Goal: Task Accomplishment & Management: Use online tool/utility

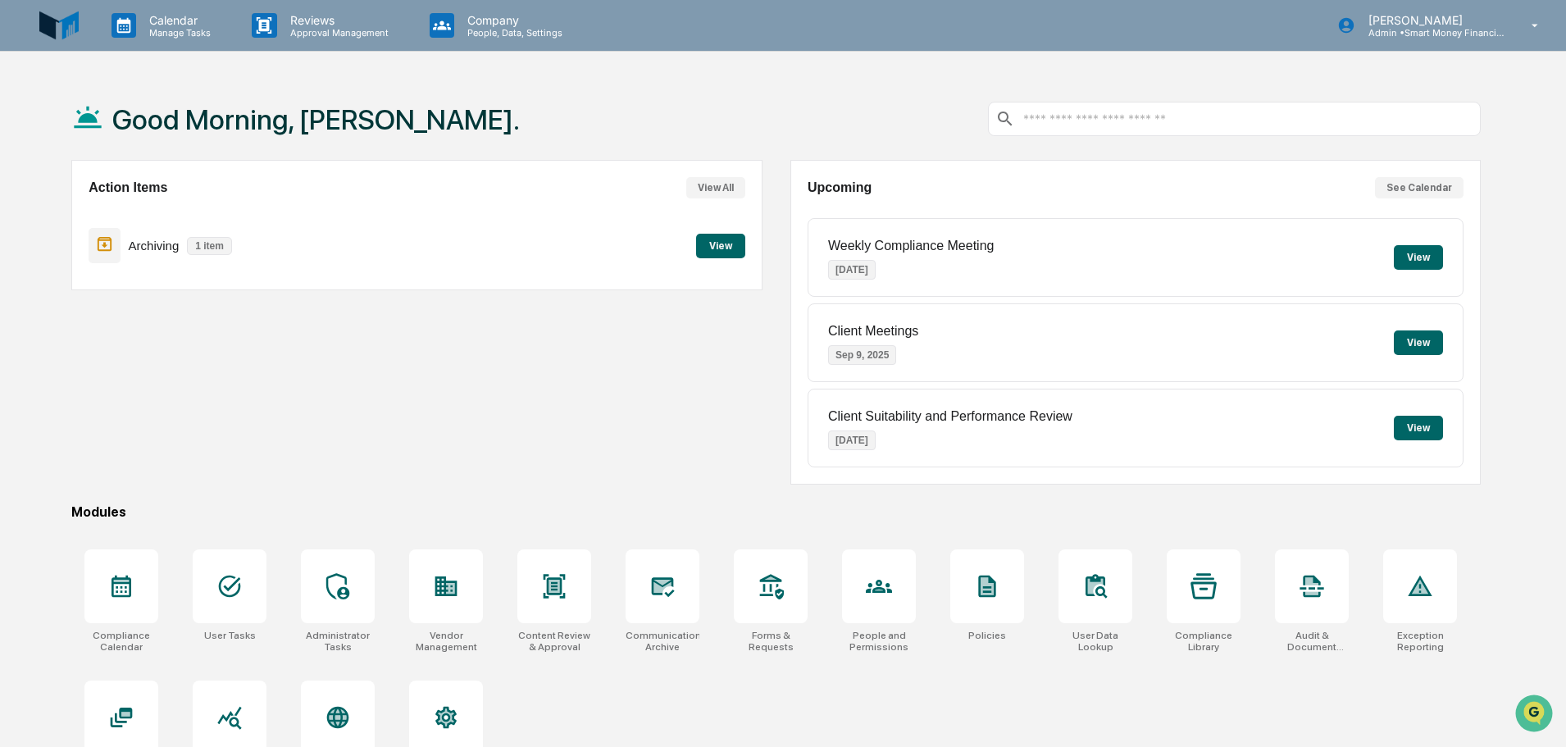
click at [166, 248] on p "Archiving" at bounding box center [154, 246] width 51 height 14
click at [742, 241] on button "View" at bounding box center [720, 246] width 49 height 25
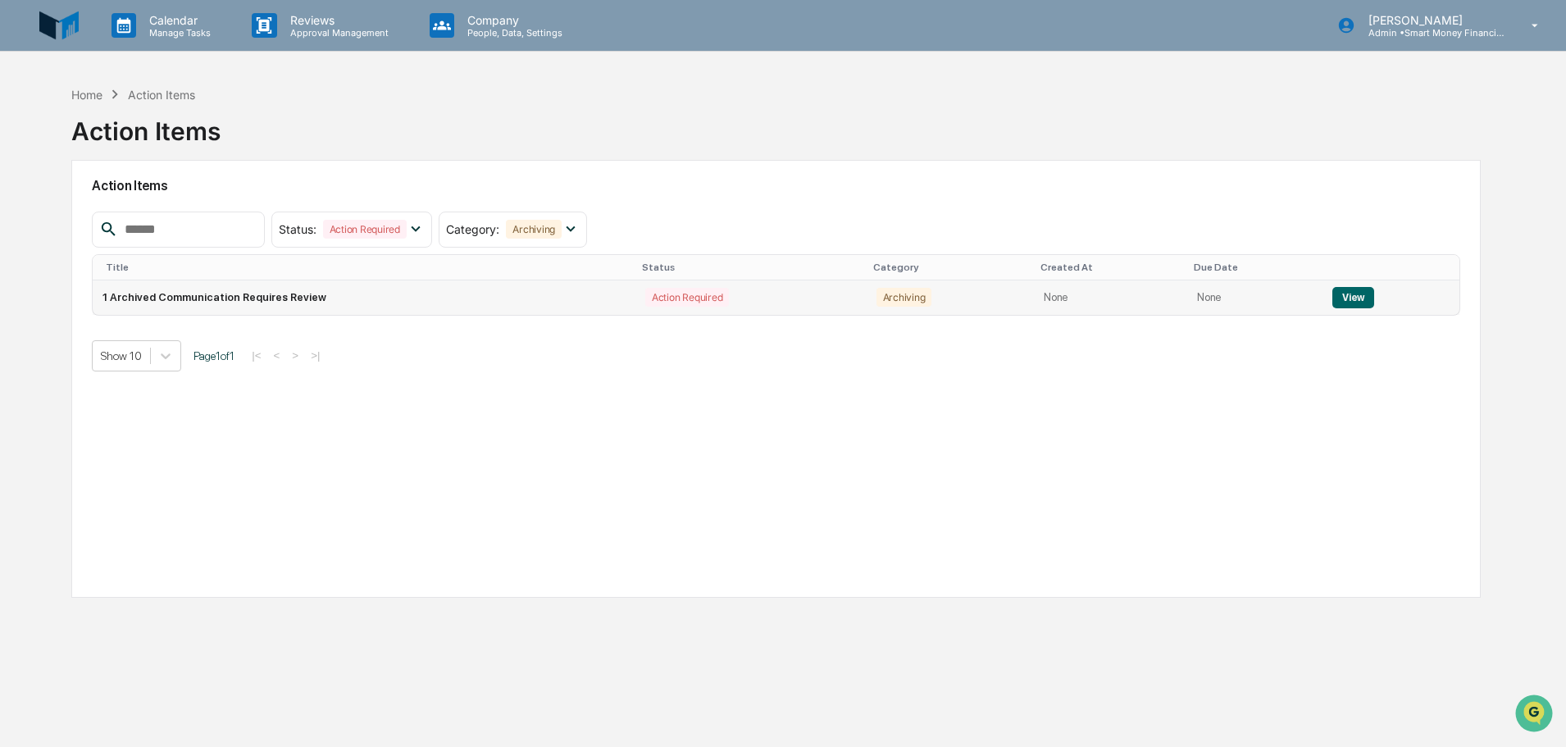
click at [714, 300] on div "Action Required" at bounding box center [687, 297] width 84 height 19
click at [776, 306] on button "View" at bounding box center [1353, 297] width 42 height 21
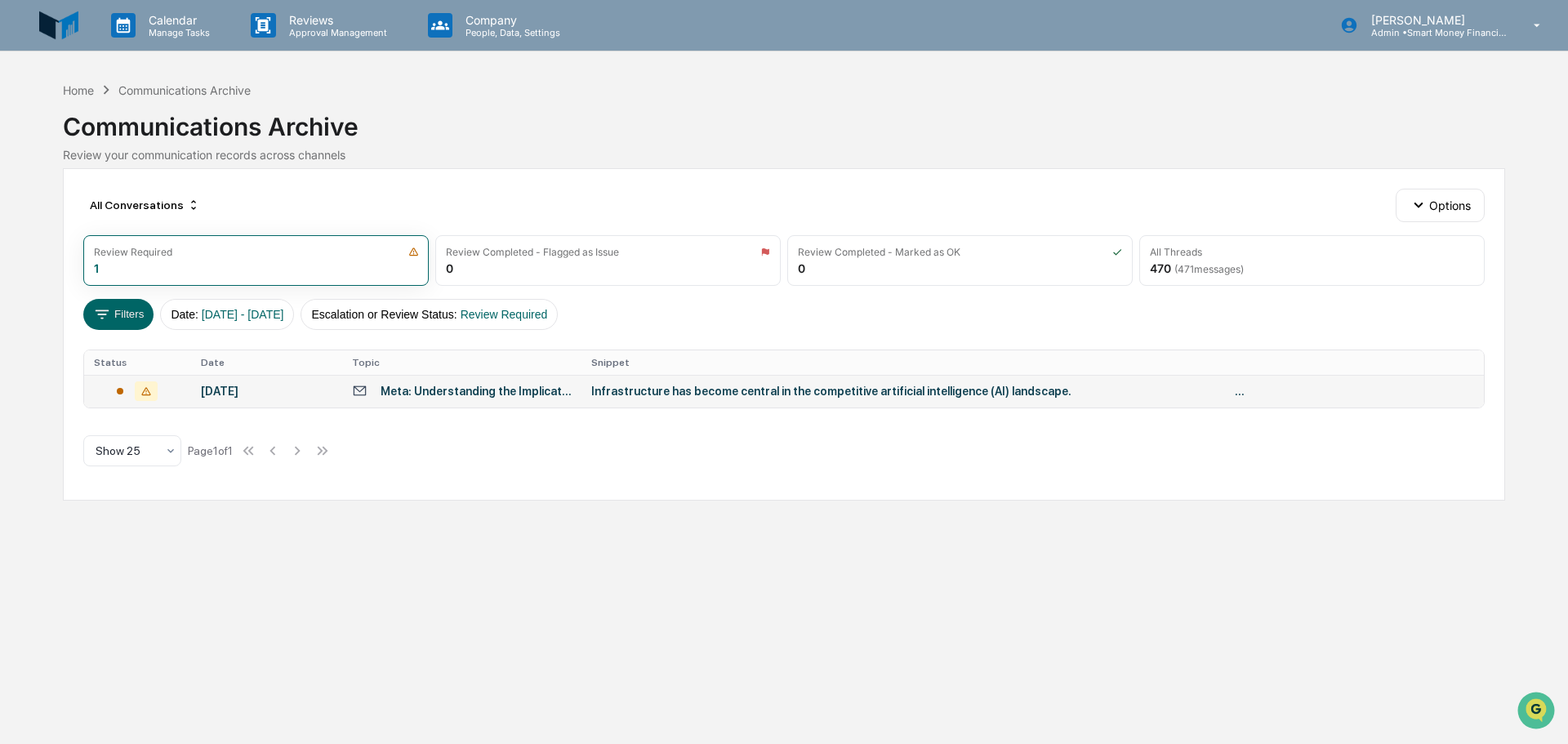
click at [773, 392] on div "Infrastructure has become central in the competitive artificial intelligence (A…" at bounding box center [918, 390] width 653 height 13
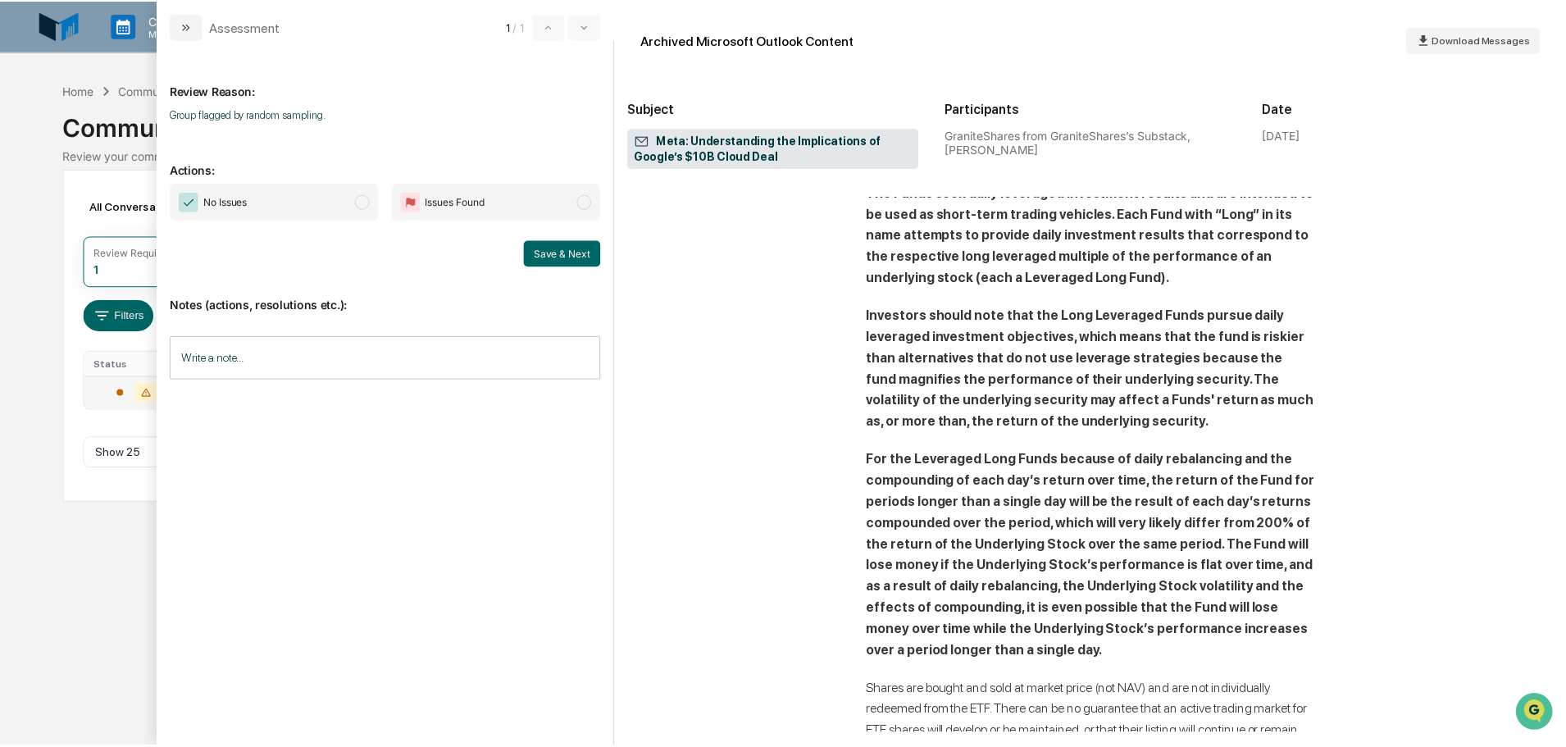
scroll to position [3608, 0]
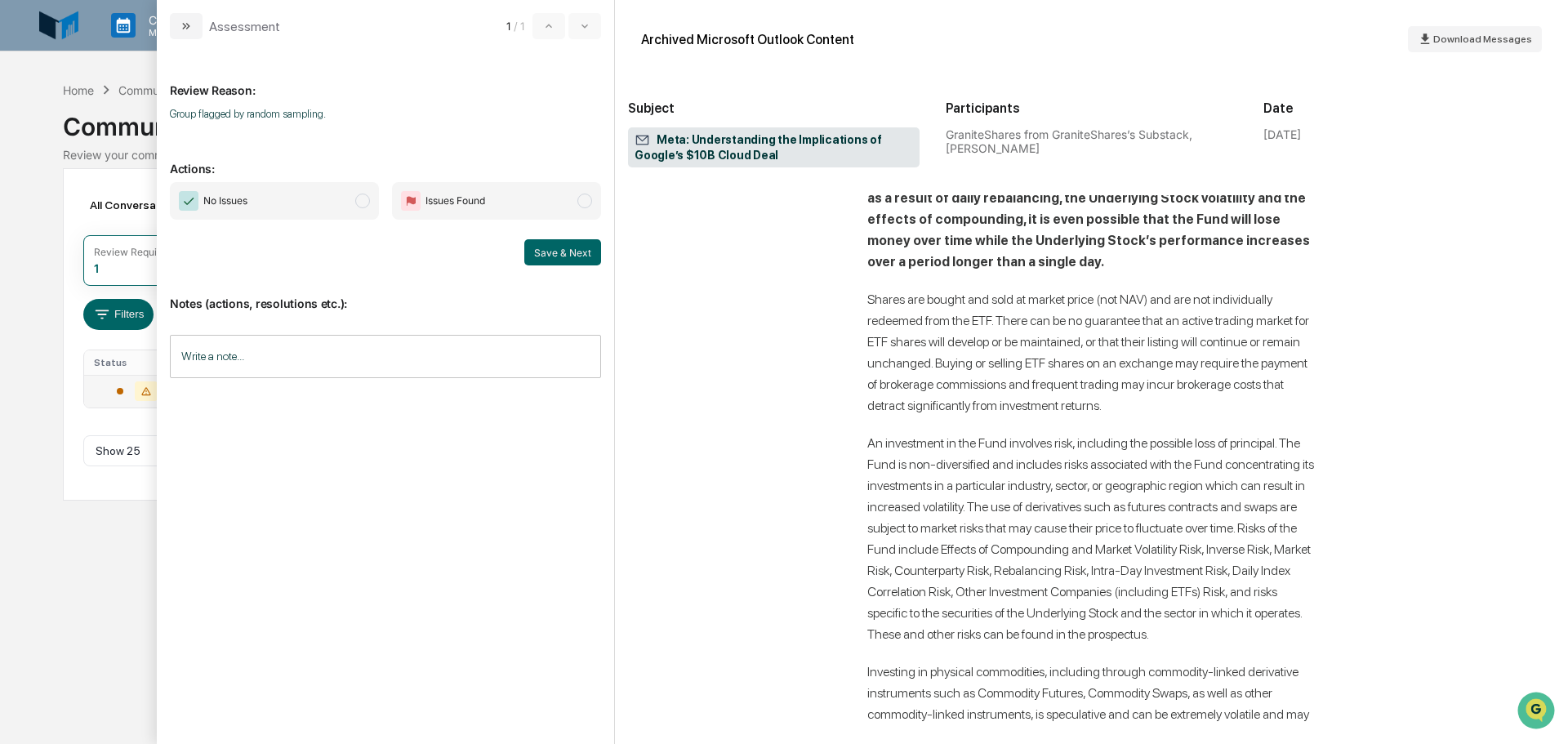
click at [299, 197] on span "No Issues" at bounding box center [275, 201] width 209 height 38
click at [536, 255] on button "Save & Next" at bounding box center [562, 252] width 77 height 26
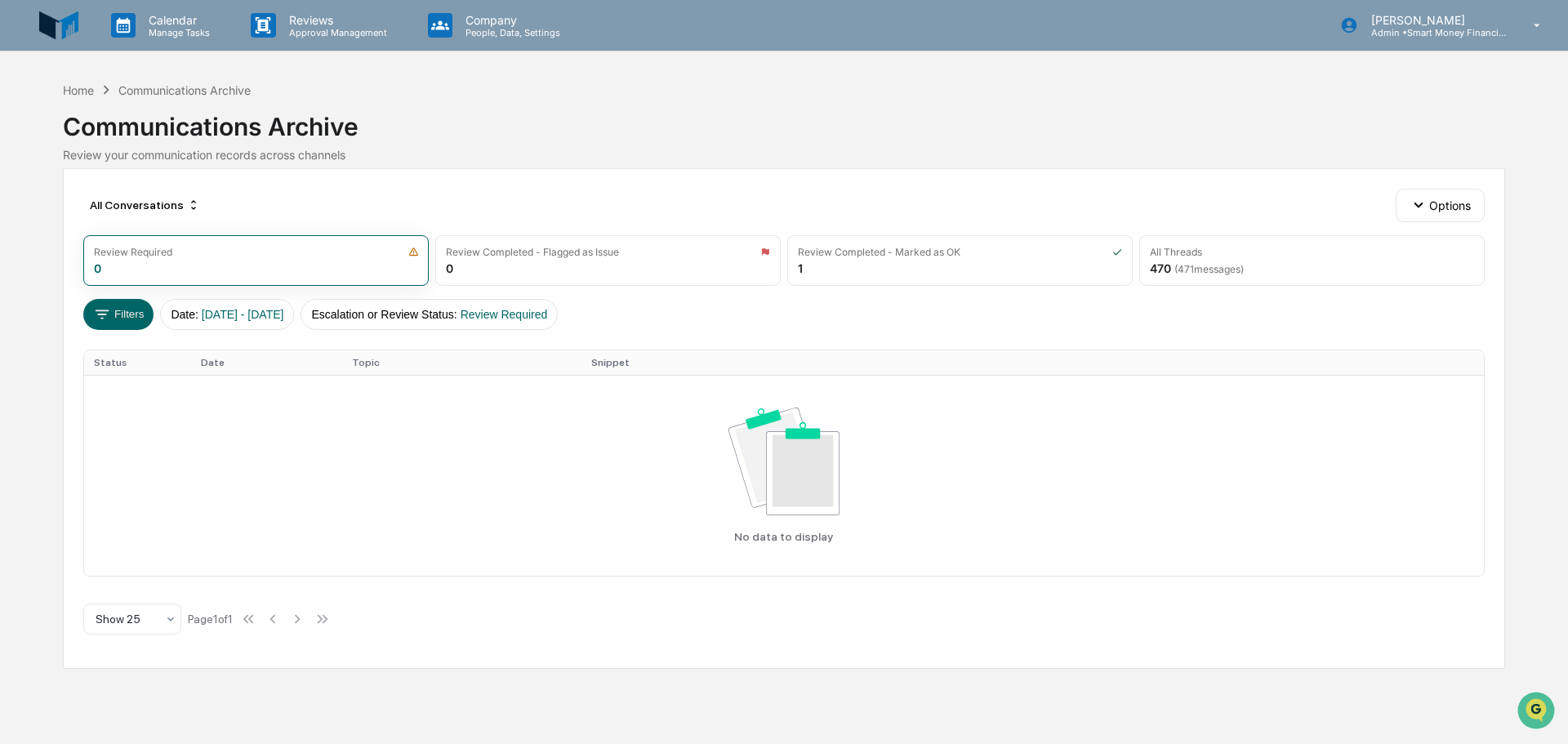
click at [99, 87] on icon at bounding box center [107, 90] width 18 height 18
click at [86, 88] on div "Home" at bounding box center [78, 91] width 31 height 14
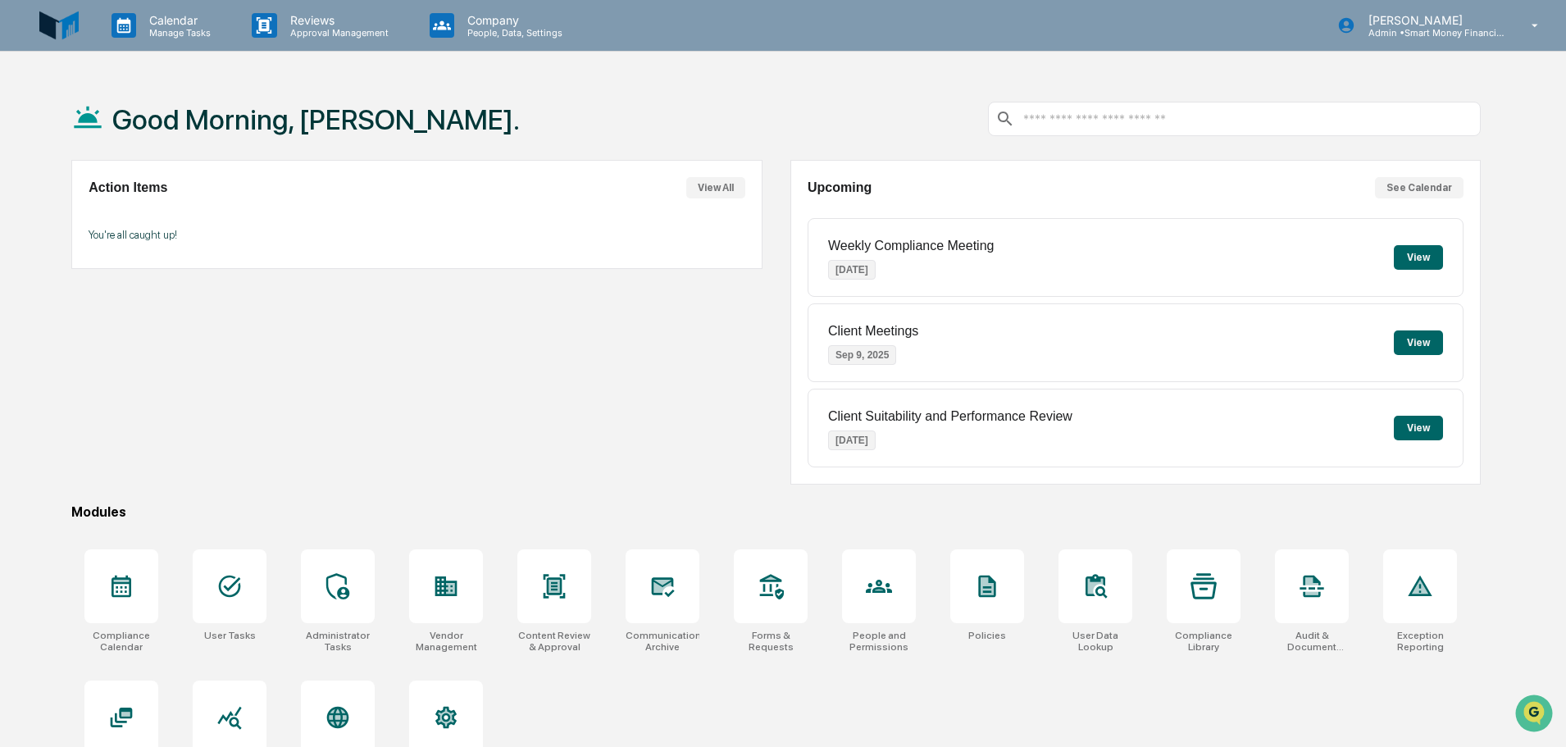
click at [776, 357] on div "Client Meetings [DATE] View" at bounding box center [1136, 342] width 656 height 79
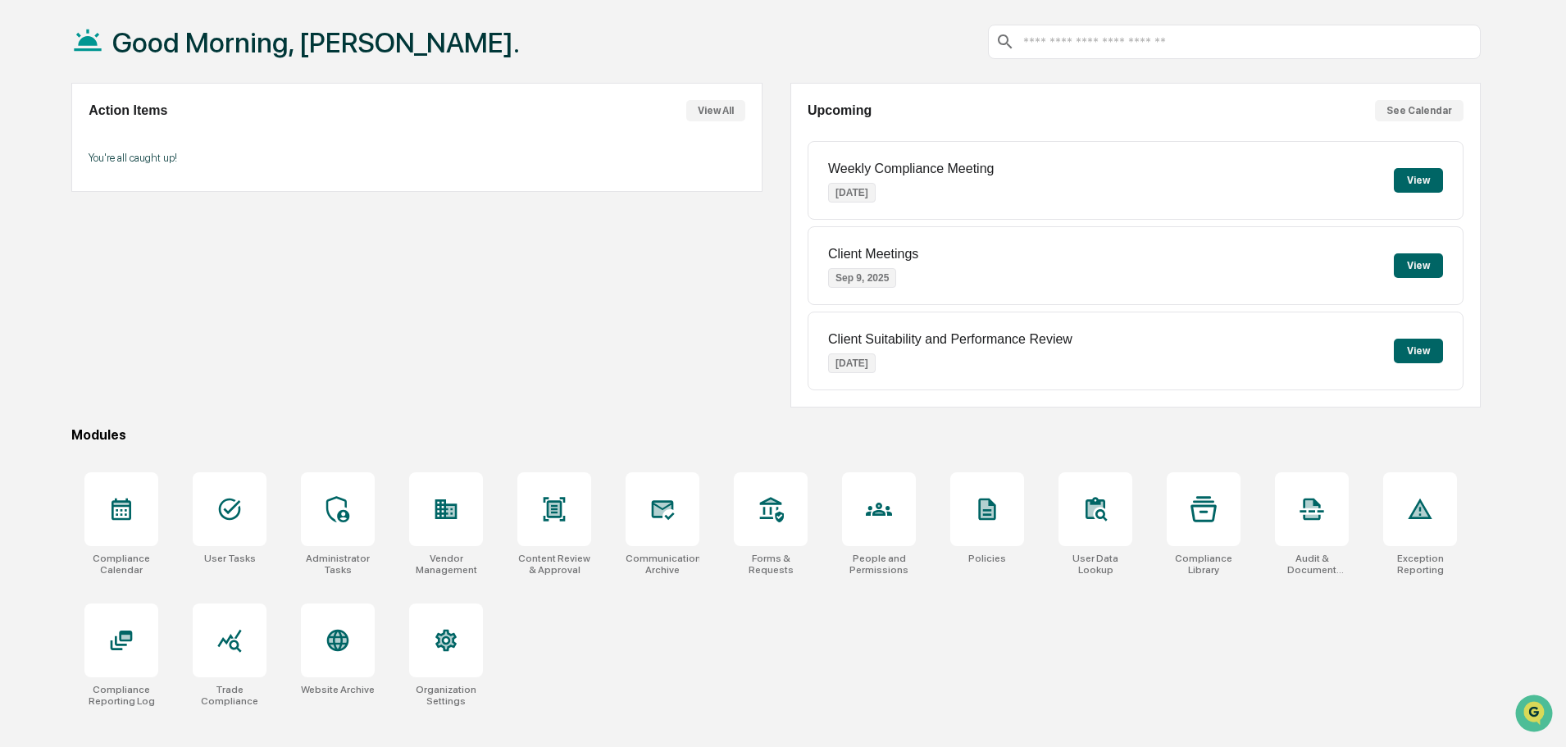
scroll to position [78, 0]
click at [776, 109] on button "See Calendar" at bounding box center [1419, 109] width 89 height 21
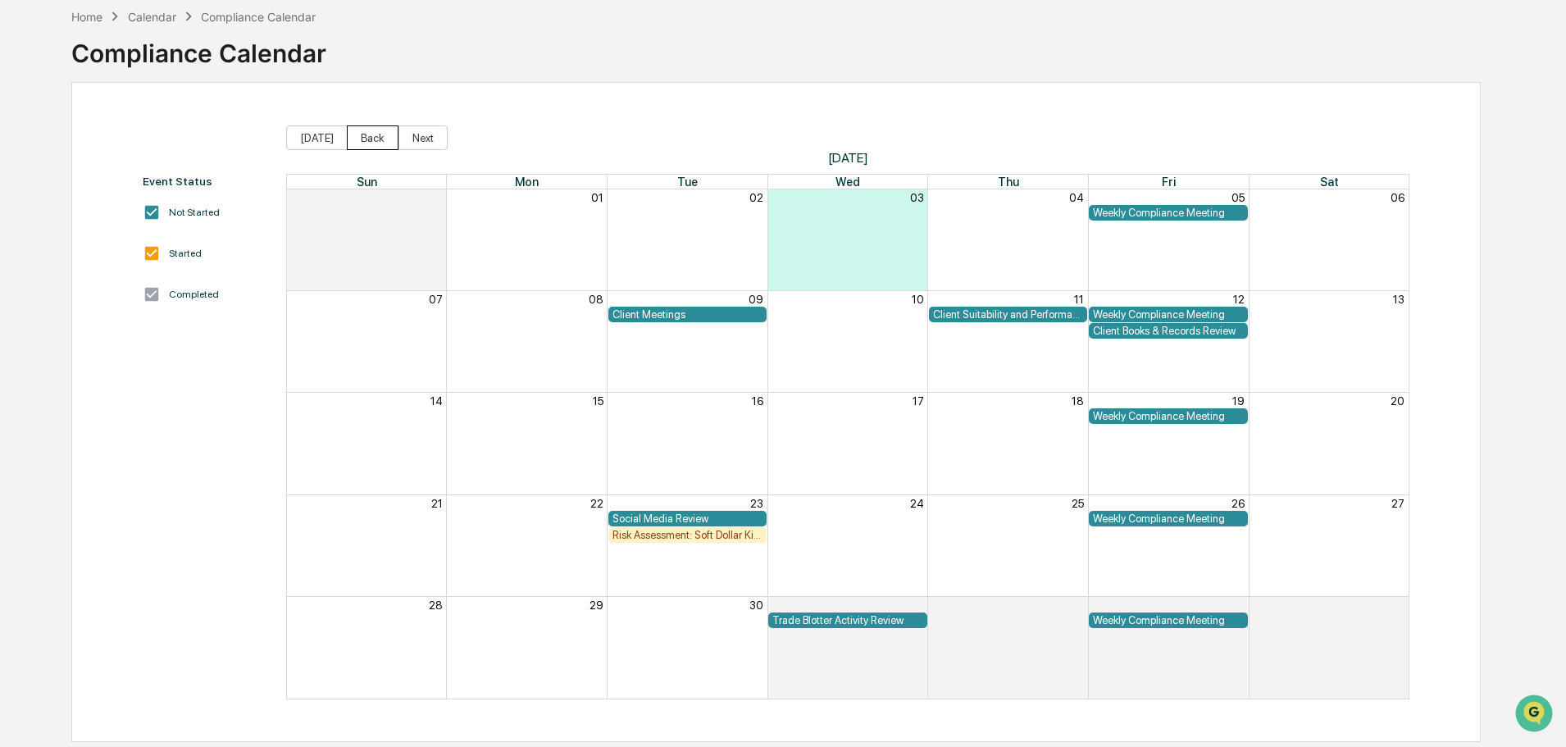
click at [351, 138] on button "Back" at bounding box center [373, 137] width 52 height 25
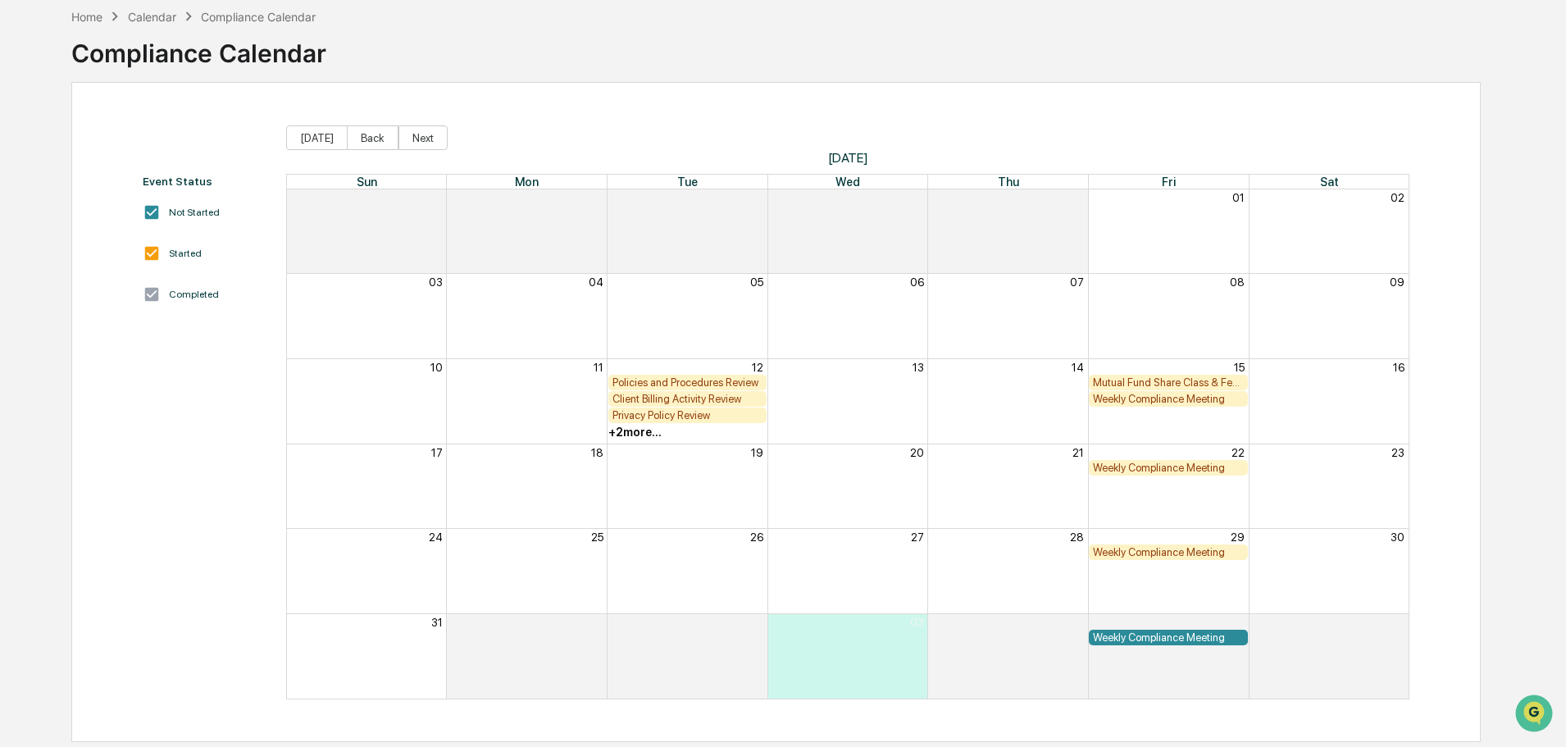
click at [655, 430] on div "+ 2 more..." at bounding box center [634, 432] width 53 height 13
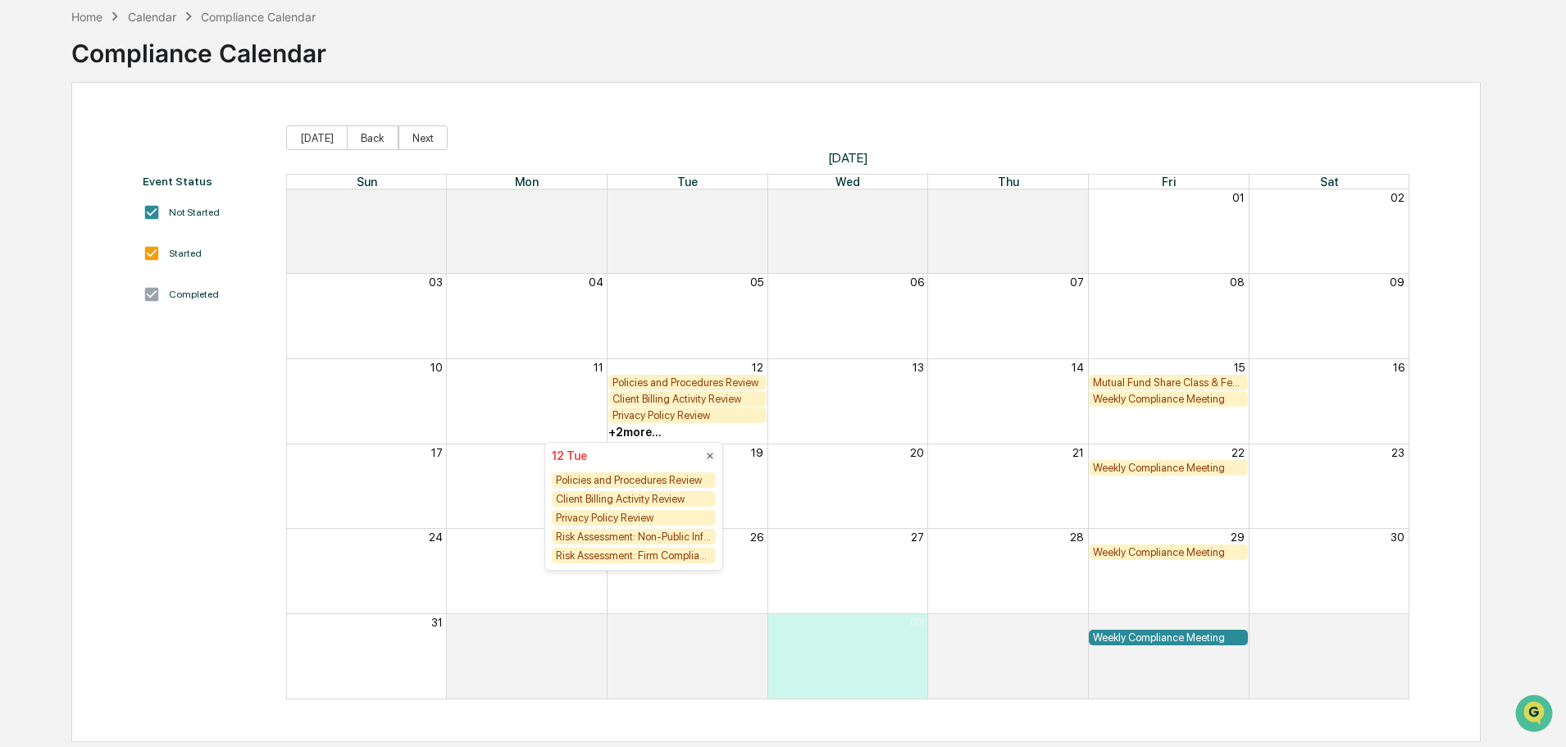
click at [648, 418] on div "Privacy Policy Review" at bounding box center [687, 415] width 151 height 12
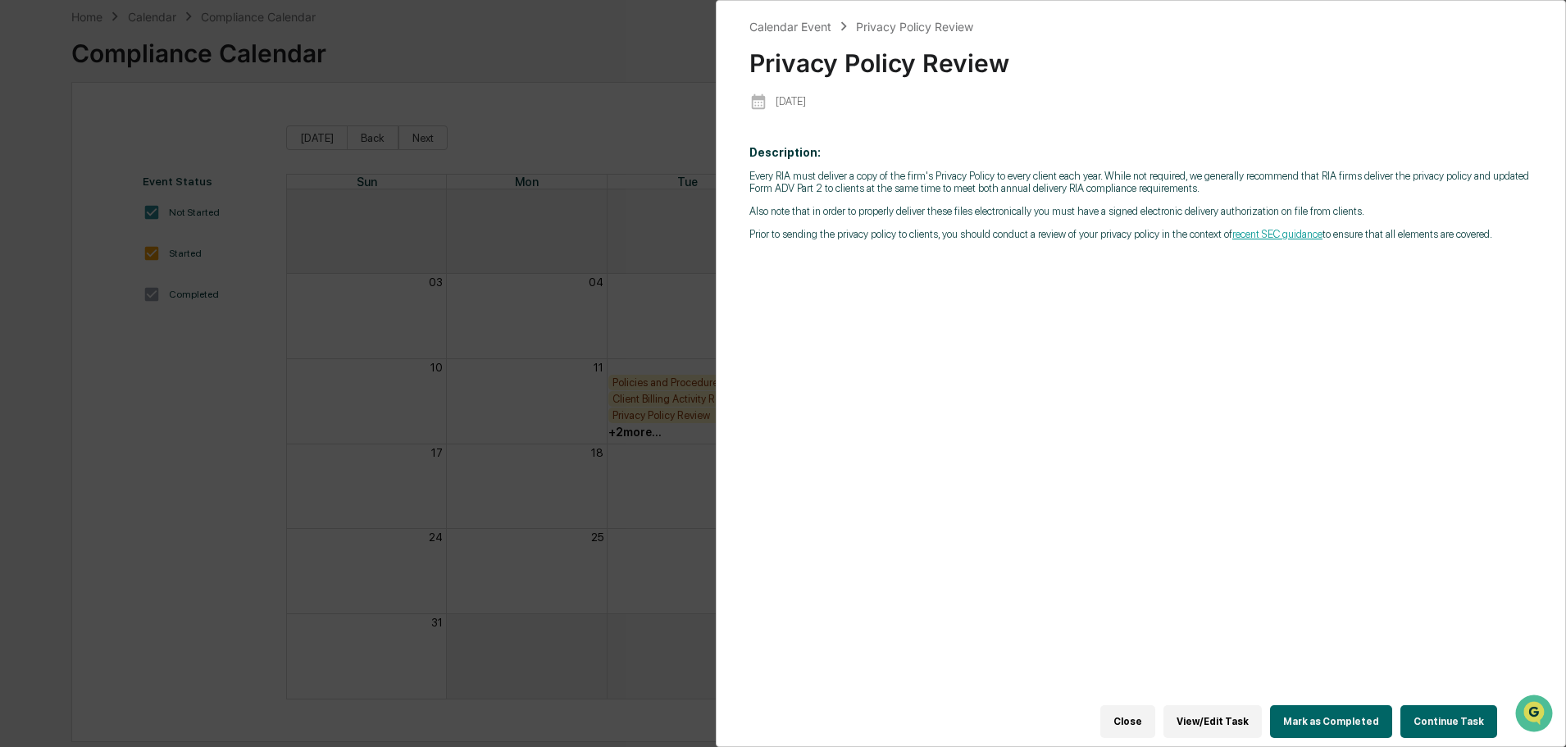
click at [776, 716] on button "Mark as Completed" at bounding box center [1331, 721] width 122 height 33
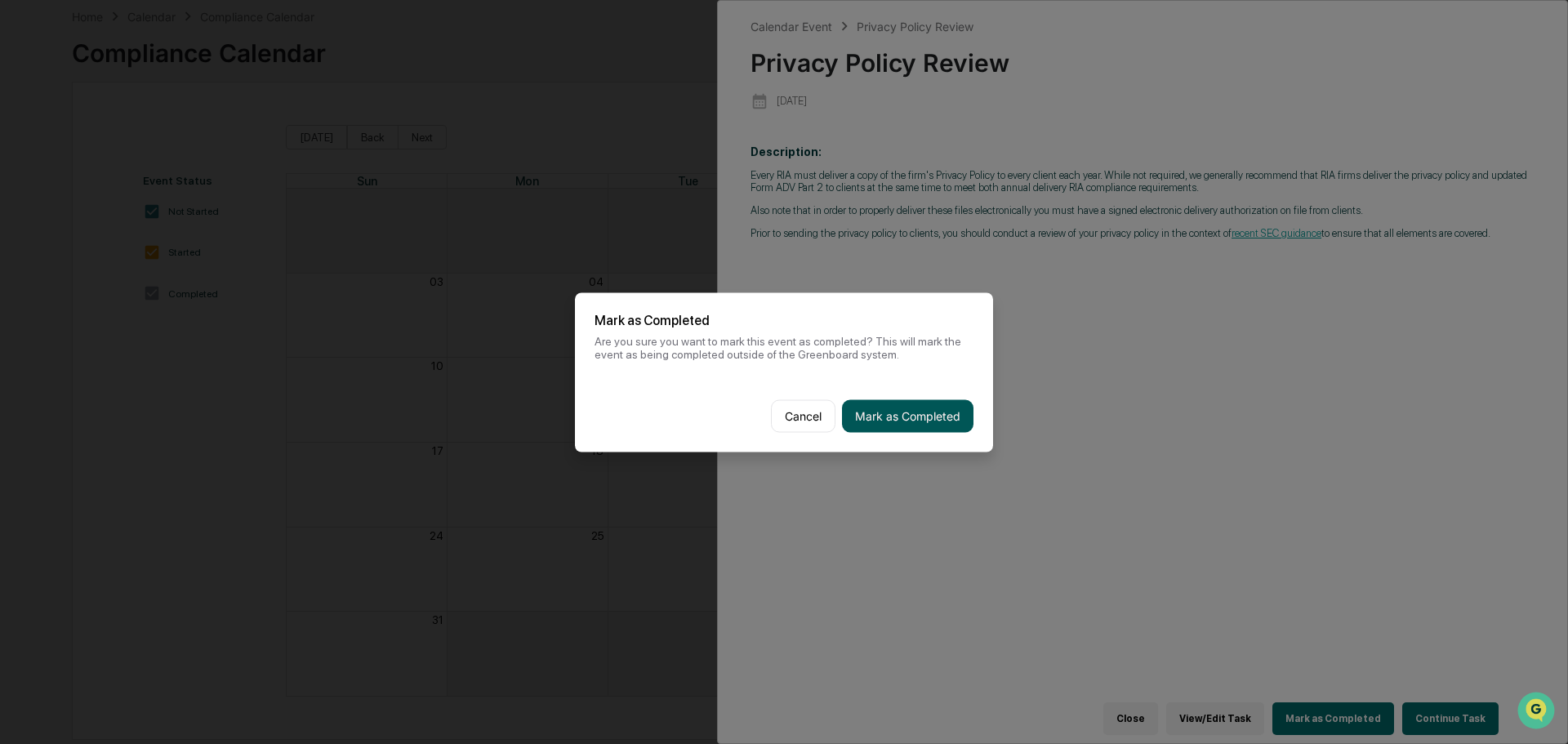
click at [773, 417] on button "Mark as Completed" at bounding box center [908, 415] width 131 height 33
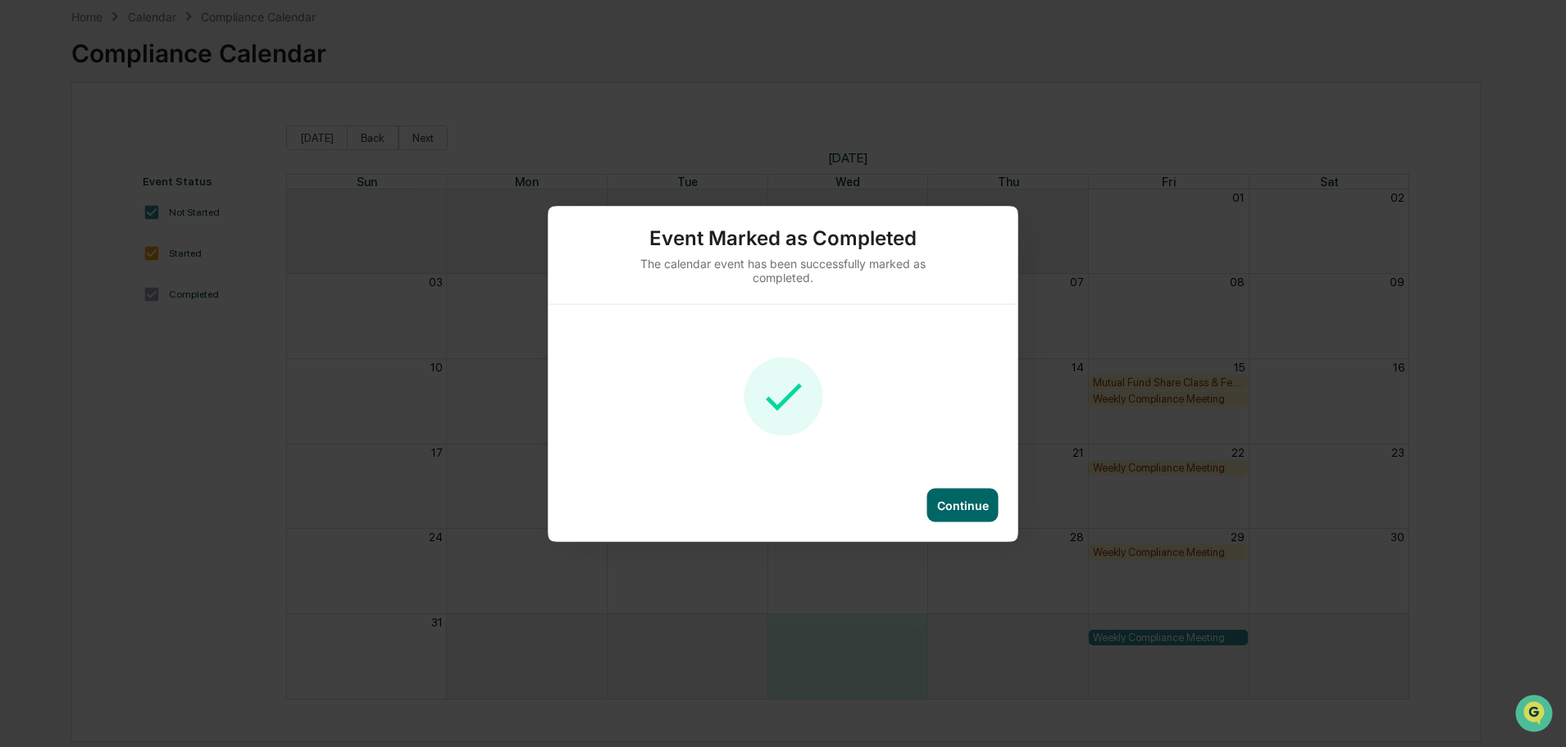
click at [776, 504] on div "Continue" at bounding box center [963, 505] width 52 height 14
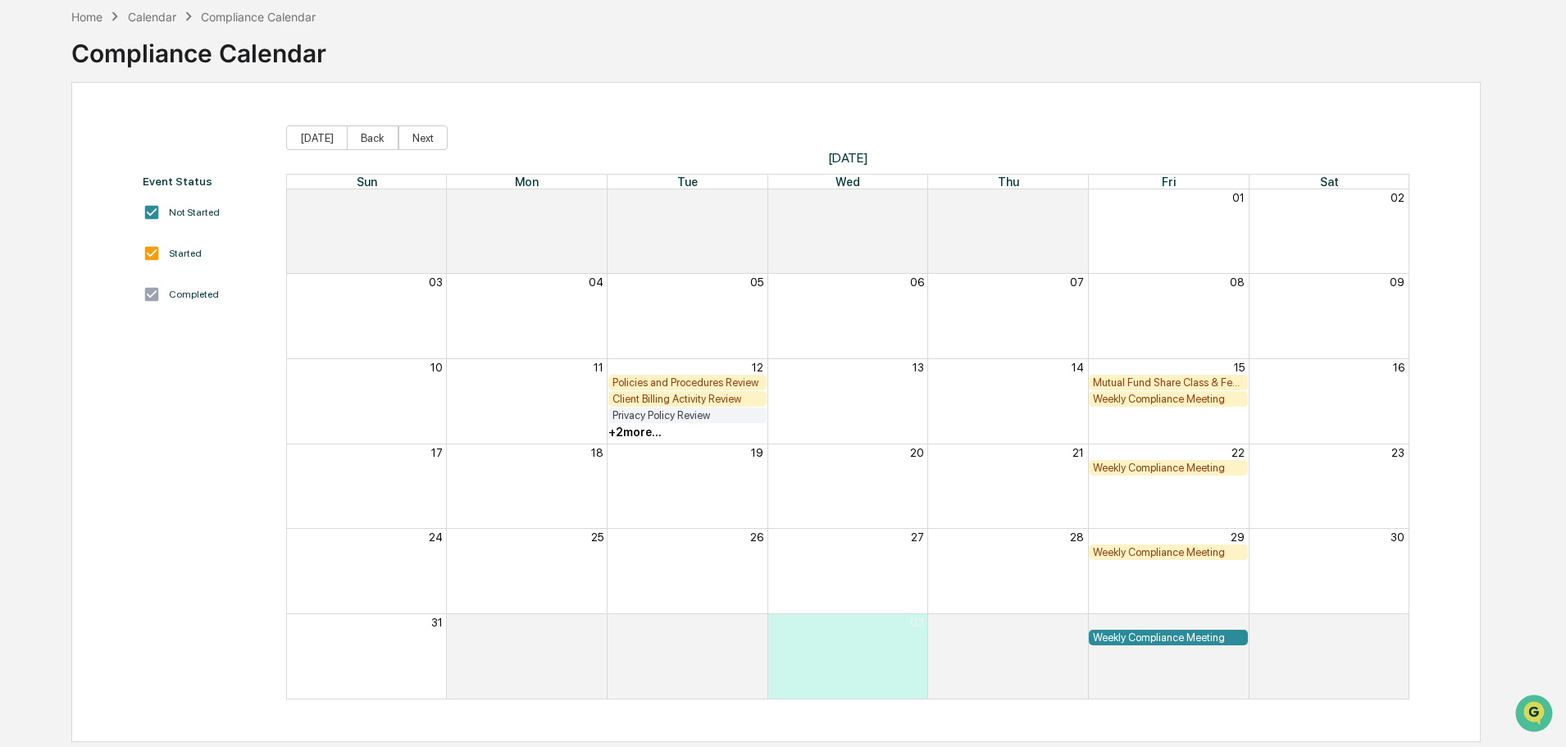
click at [638, 433] on div "+ 2 more..." at bounding box center [634, 432] width 53 height 13
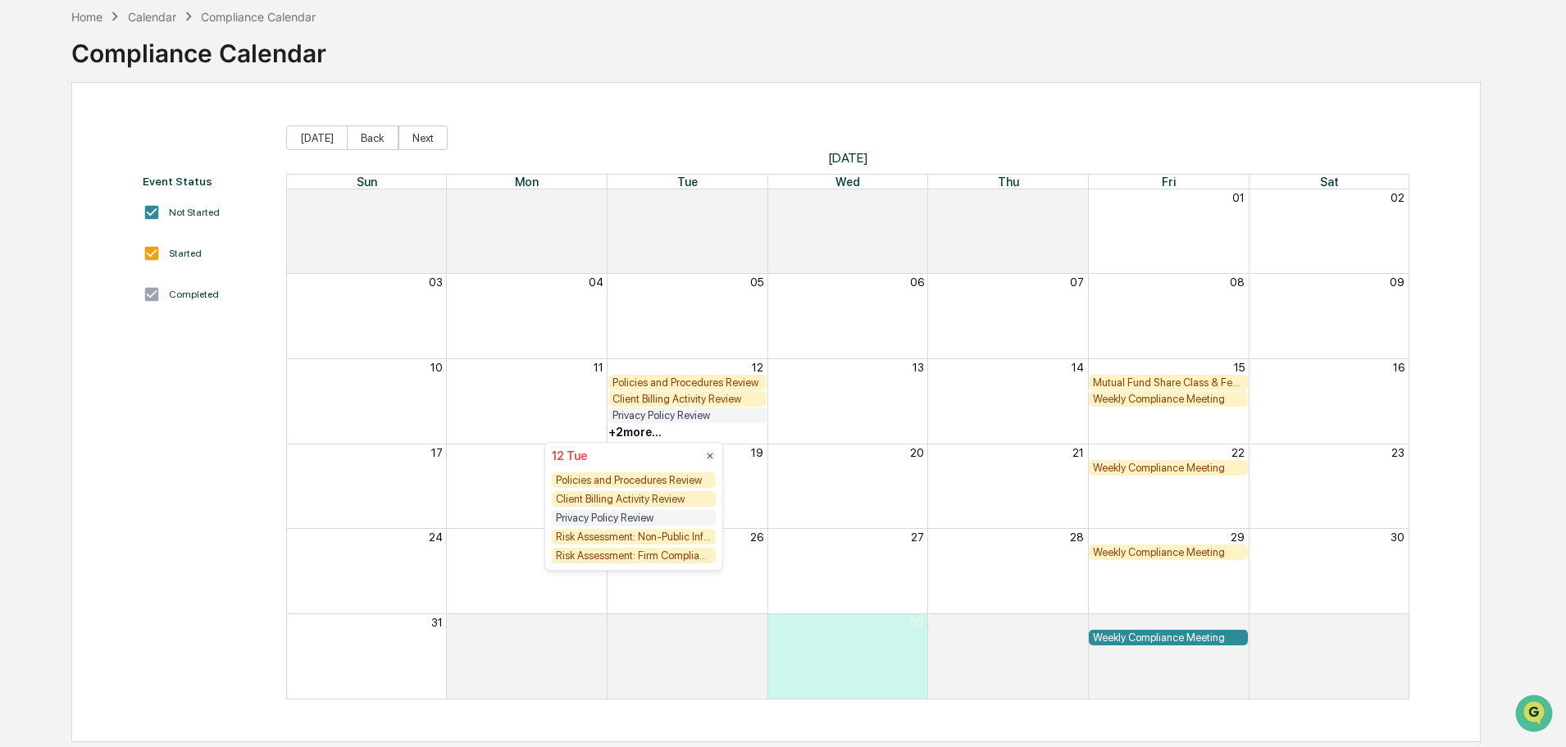
click at [667, 479] on div "Policies and Procedures Review" at bounding box center [634, 480] width 164 height 16
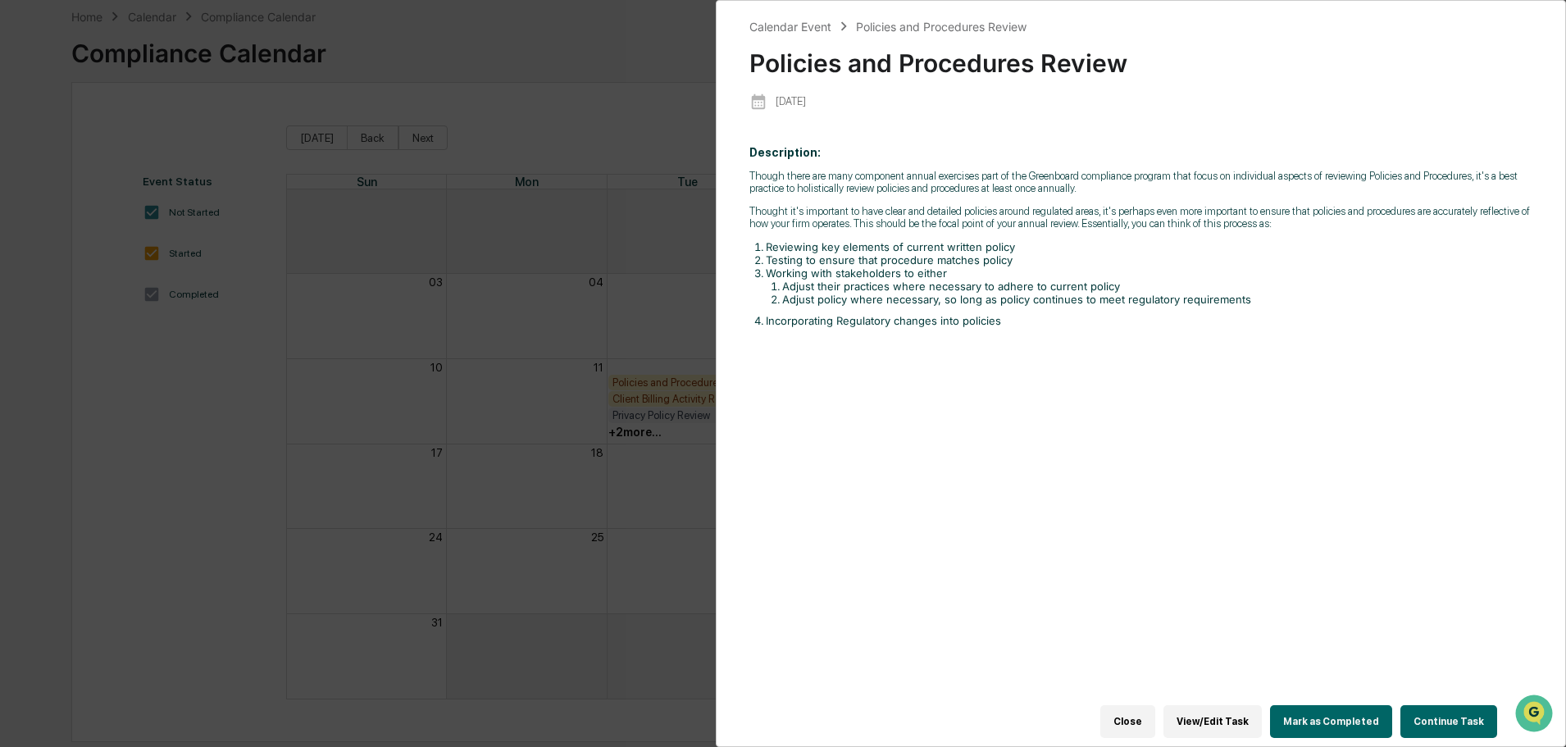
click at [776, 711] on button "Mark as Completed" at bounding box center [1331, 721] width 122 height 33
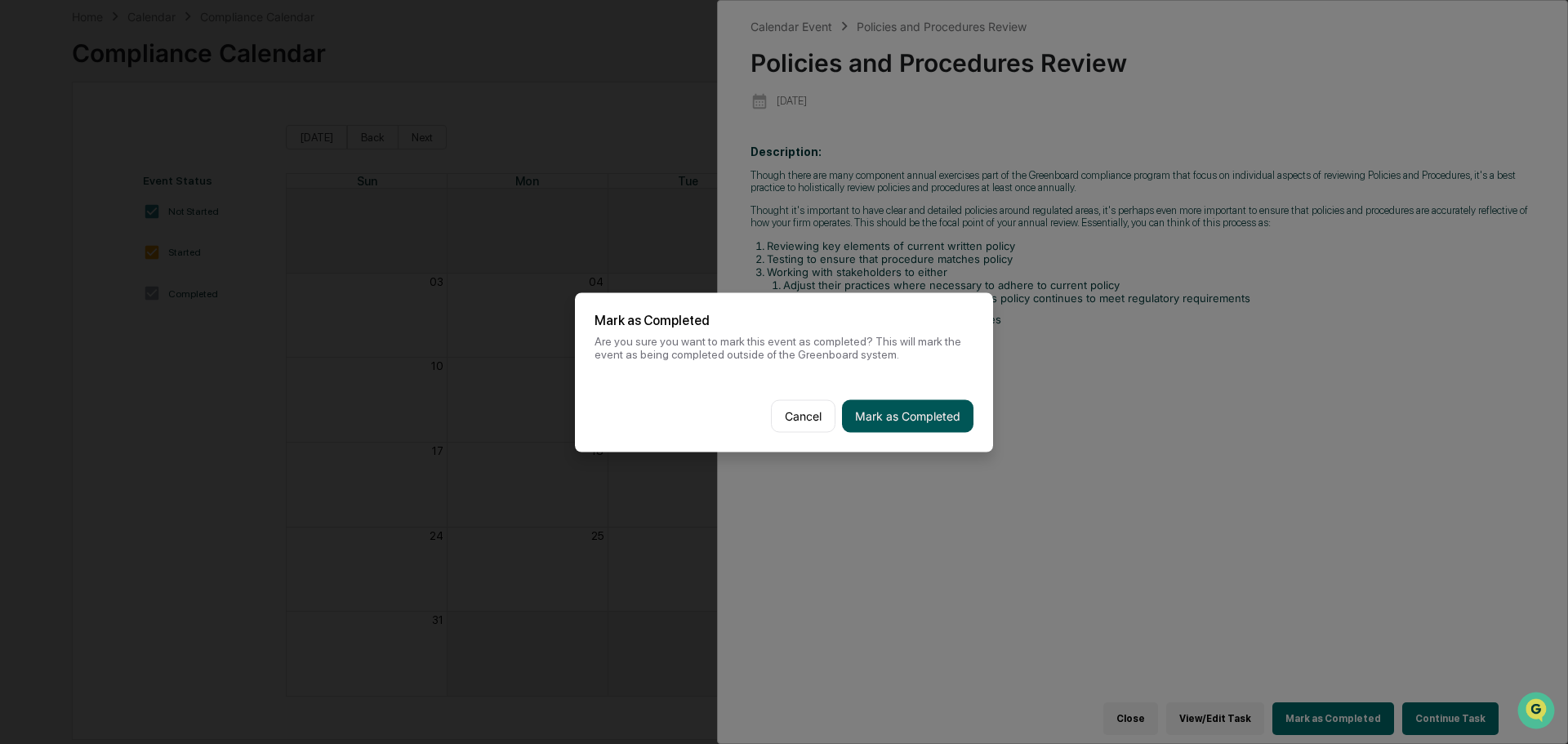
click at [773, 426] on button "Mark as Completed" at bounding box center [908, 415] width 131 height 33
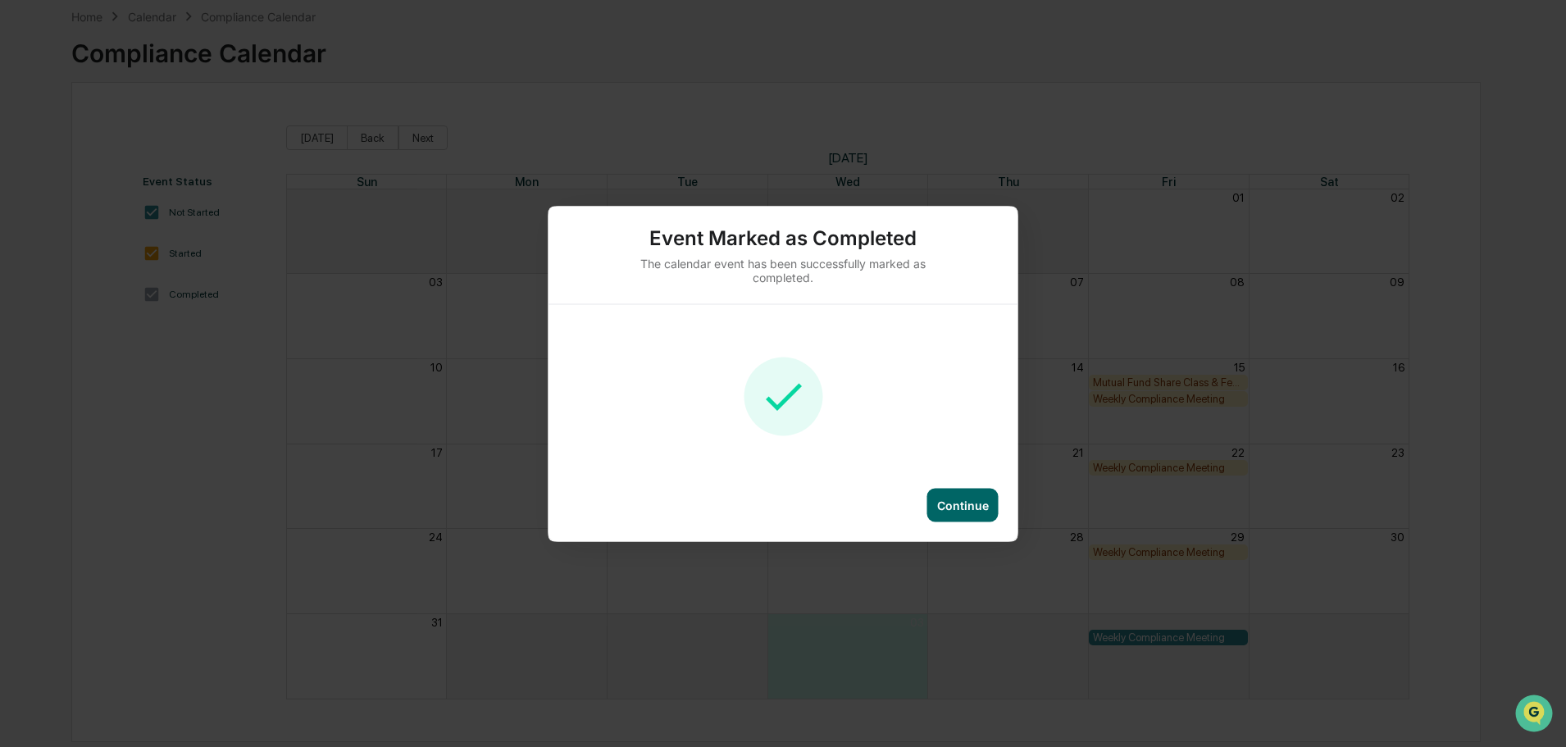
click at [776, 507] on div "Continue" at bounding box center [784, 514] width 470 height 53
click at [776, 508] on div "Continue" at bounding box center [963, 505] width 52 height 14
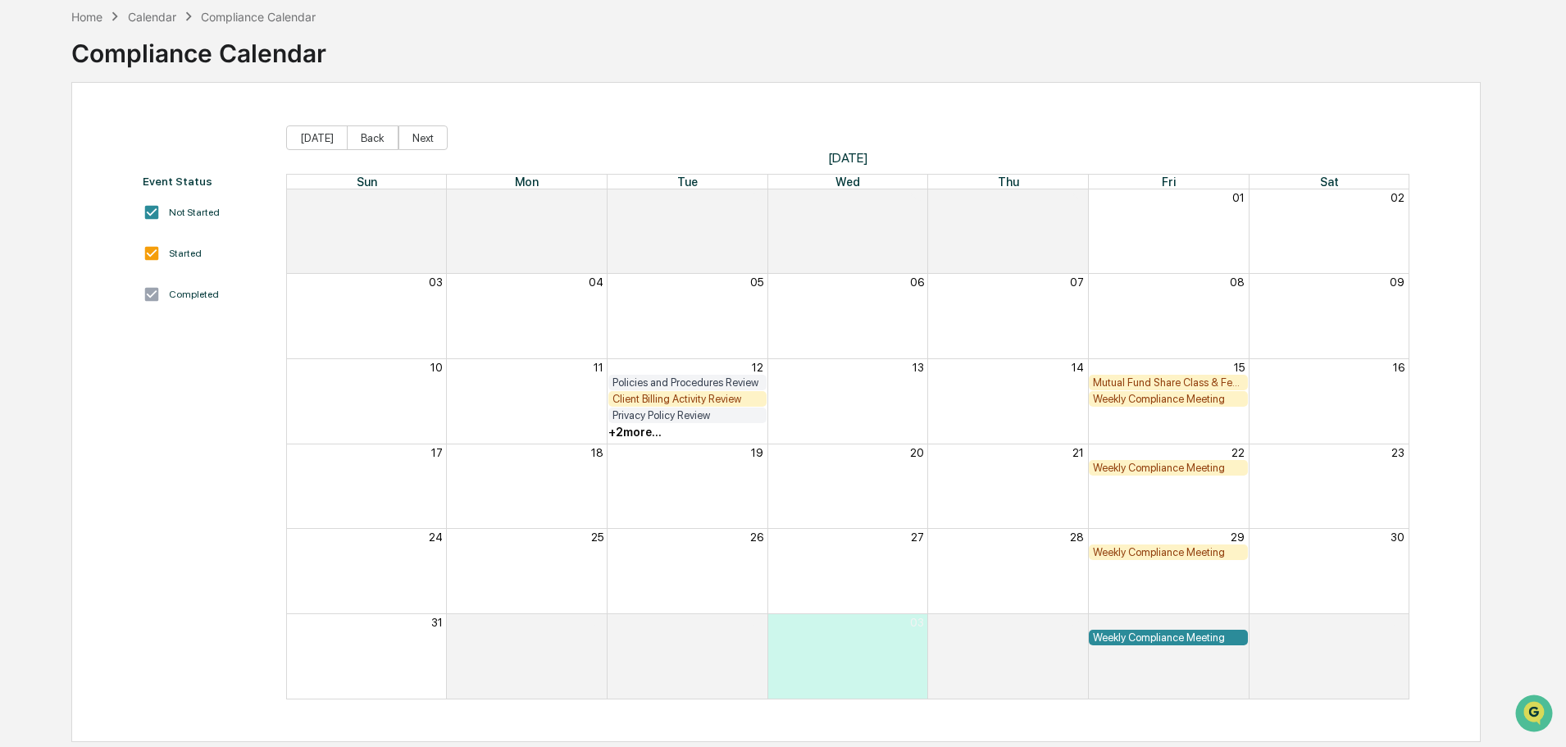
click at [660, 439] on div "+ 2 more..." at bounding box center [688, 432] width 161 height 16
click at [653, 435] on div "+ 2 more..." at bounding box center [634, 432] width 53 height 13
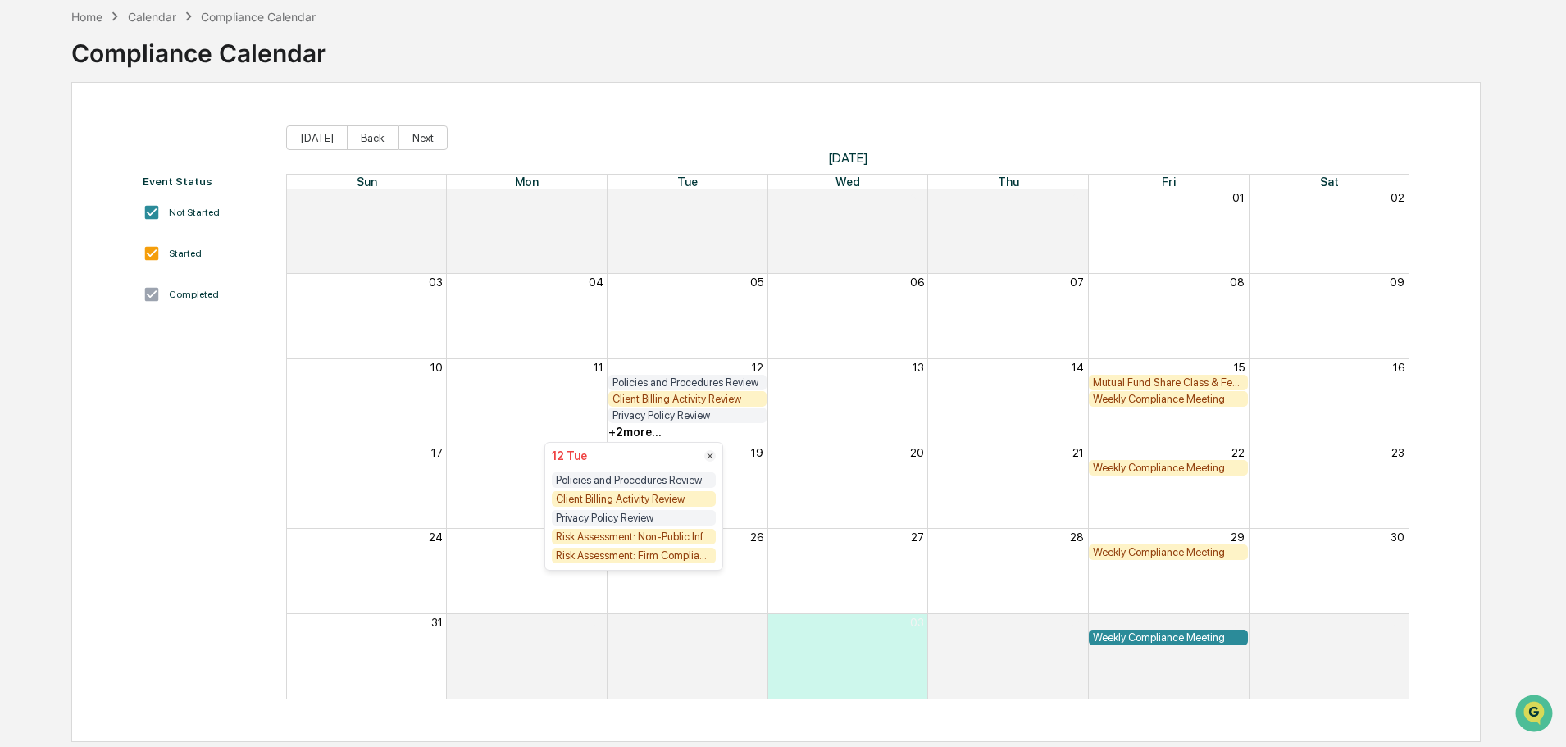
click at [690, 497] on div "Client Billing Activity Review" at bounding box center [634, 499] width 164 height 16
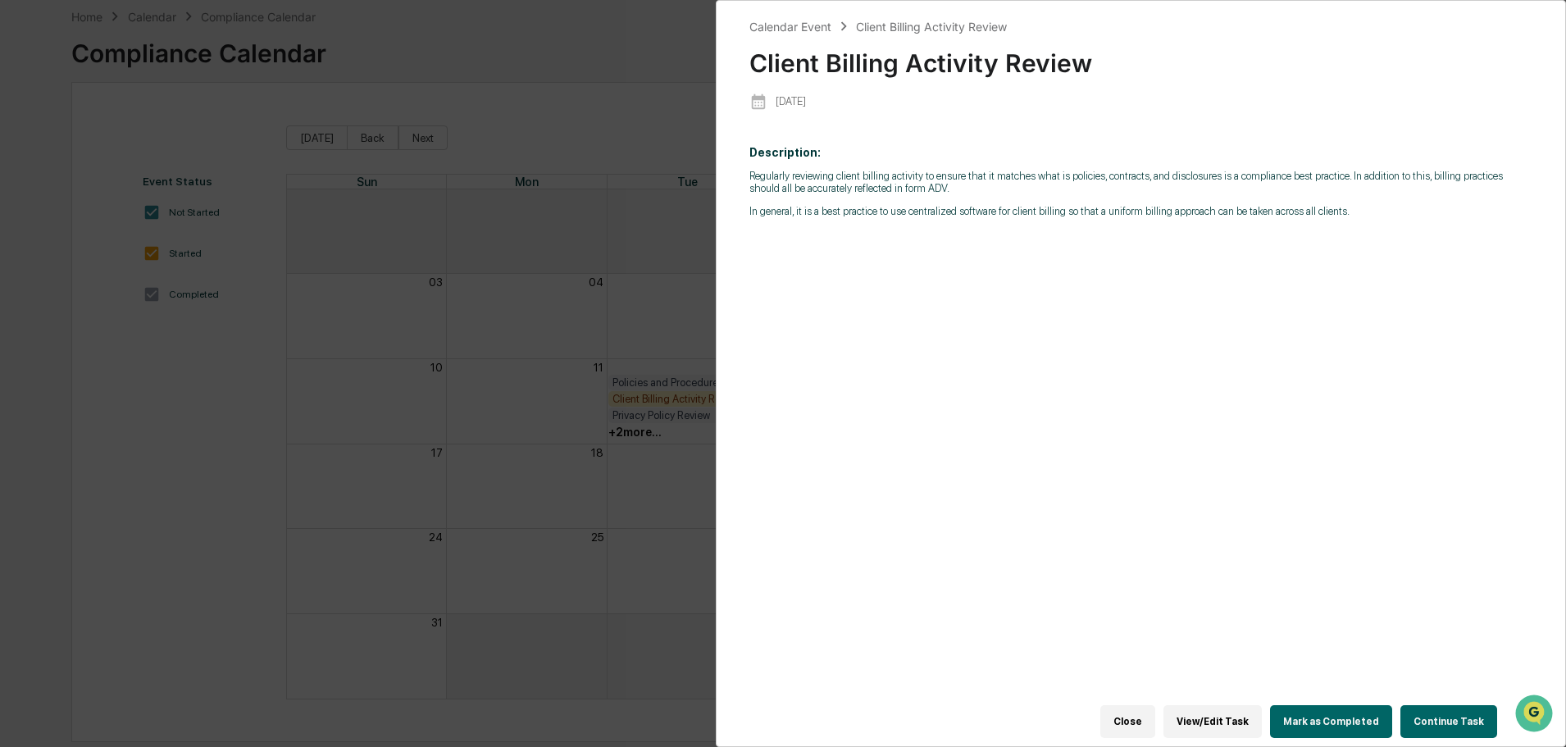
click at [776, 707] on button "Continue Task" at bounding box center [1448, 721] width 97 height 33
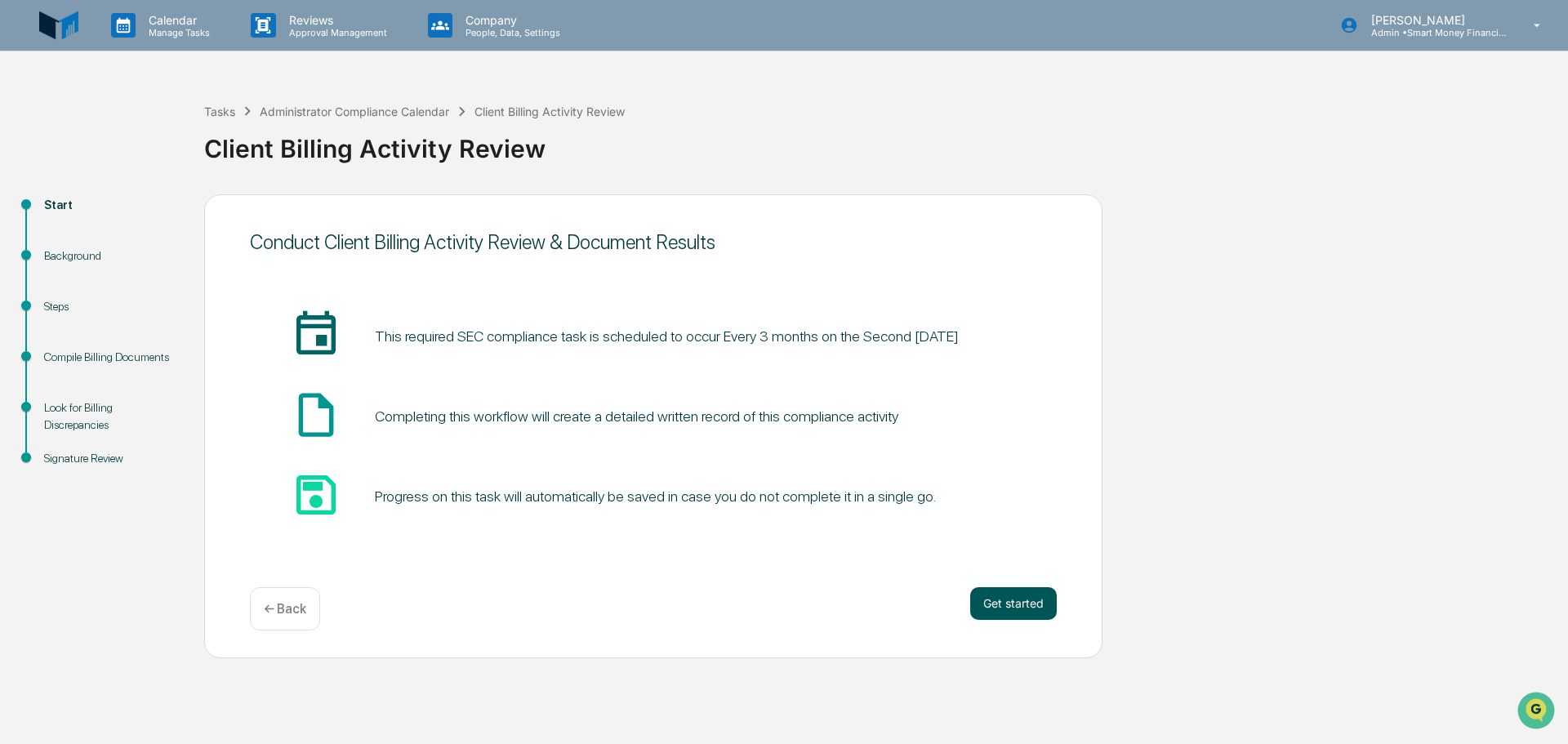
click at [773, 612] on button "Get started" at bounding box center [1013, 604] width 87 height 33
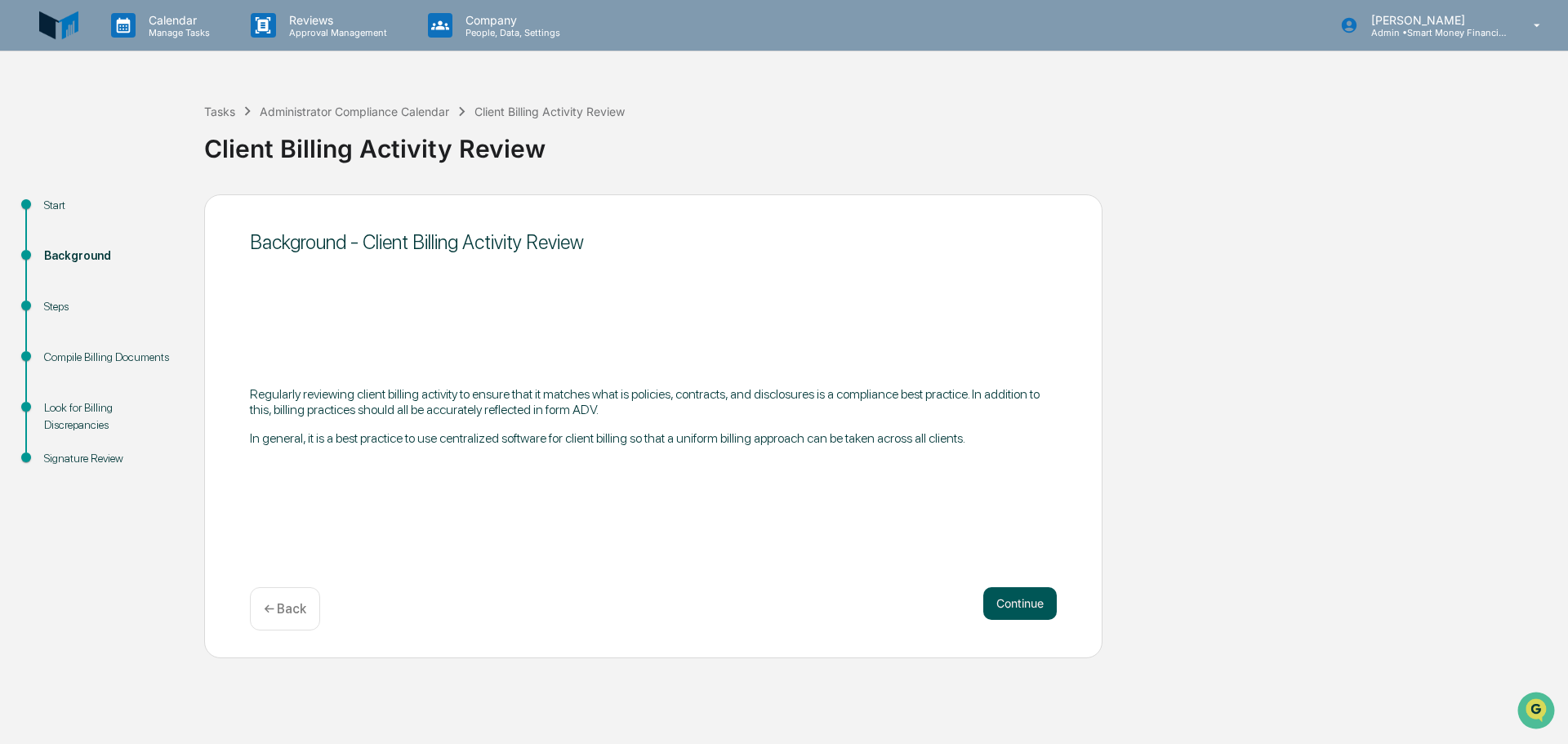
click at [773, 593] on button "Continue" at bounding box center [1020, 604] width 74 height 33
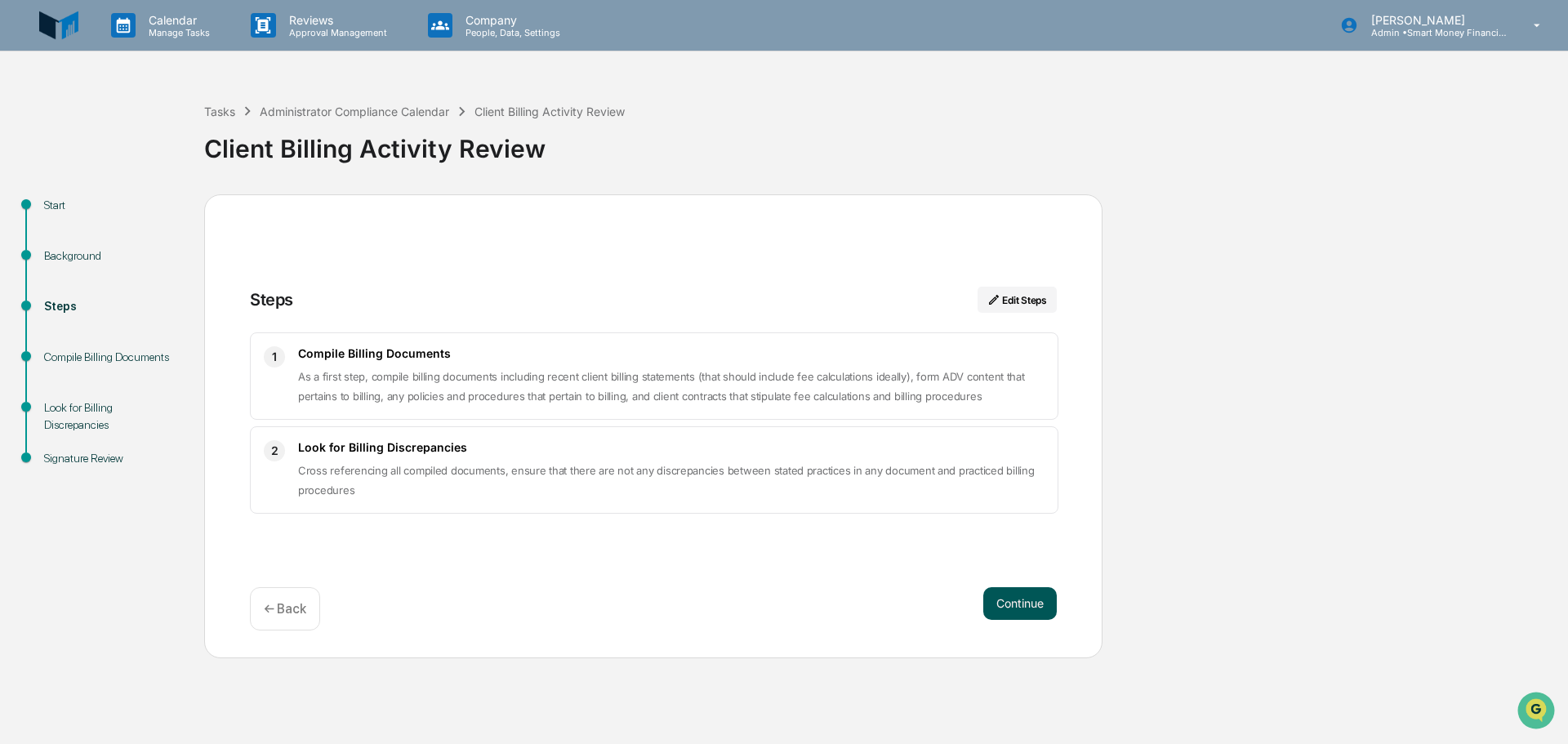
click at [773, 601] on button "Continue" at bounding box center [1020, 604] width 74 height 33
